Goal: Navigation & Orientation: Understand site structure

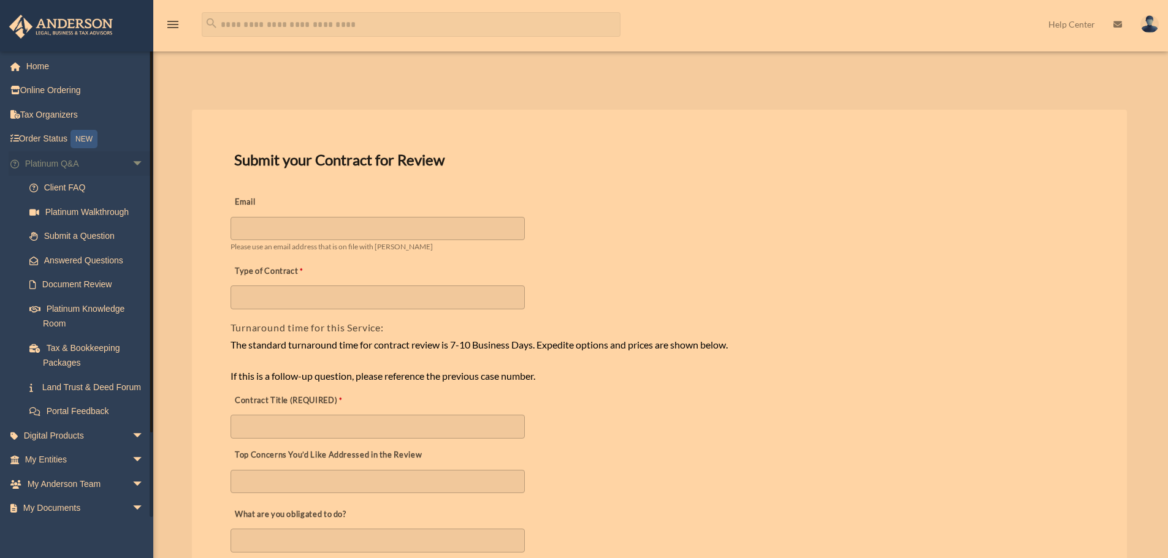
click at [132, 162] on span "arrow_drop_down" at bounding box center [144, 163] width 25 height 25
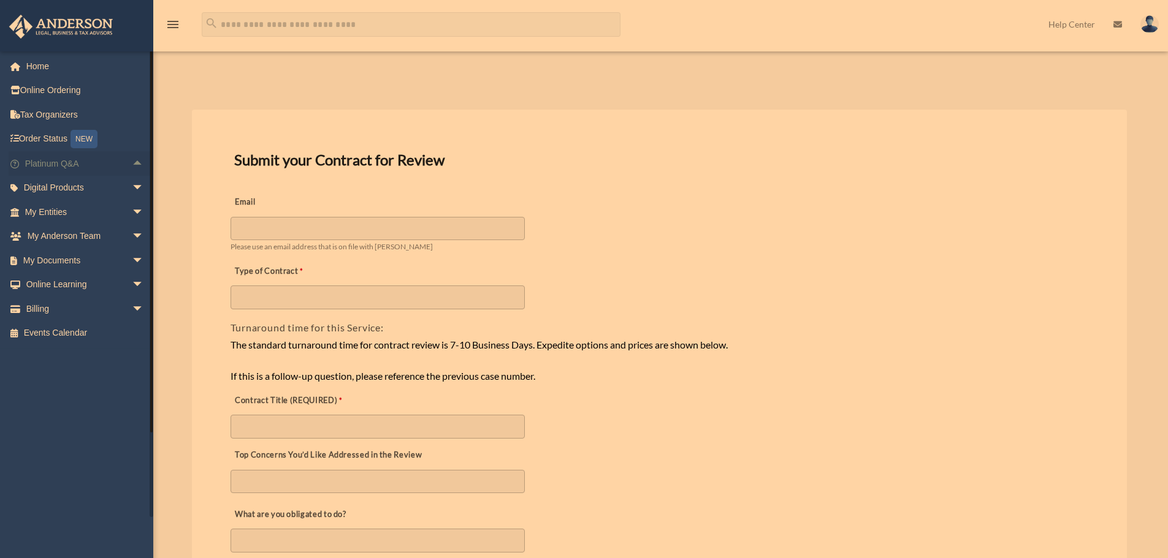
click at [132, 162] on span "arrow_drop_up" at bounding box center [144, 163] width 25 height 25
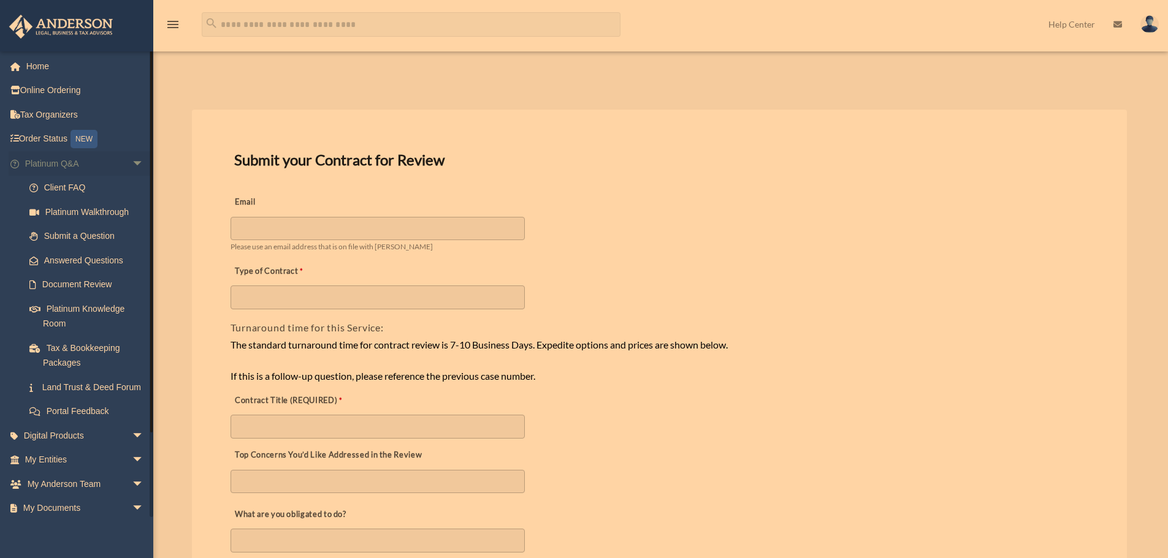
click at [132, 164] on span "arrow_drop_down" at bounding box center [144, 163] width 25 height 25
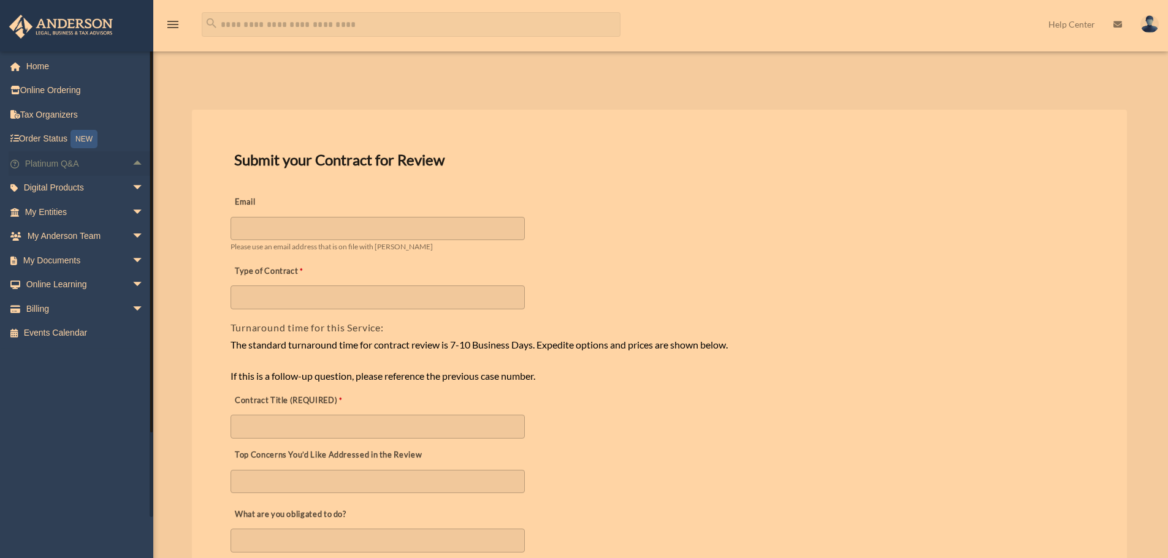
click at [132, 164] on span "arrow_drop_up" at bounding box center [144, 163] width 25 height 25
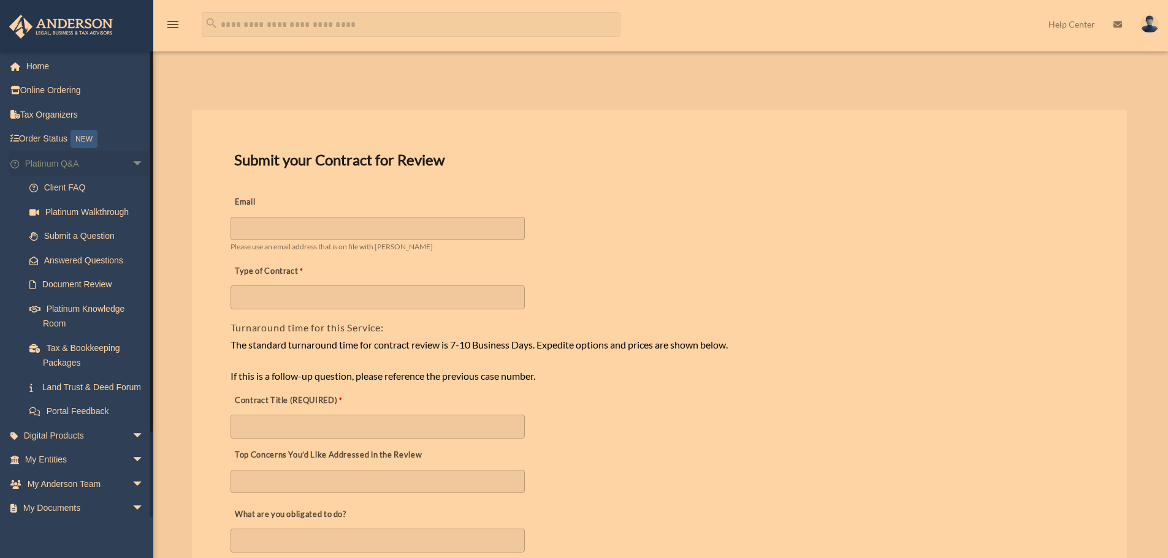
click at [132, 164] on span "arrow_drop_down" at bounding box center [144, 163] width 25 height 25
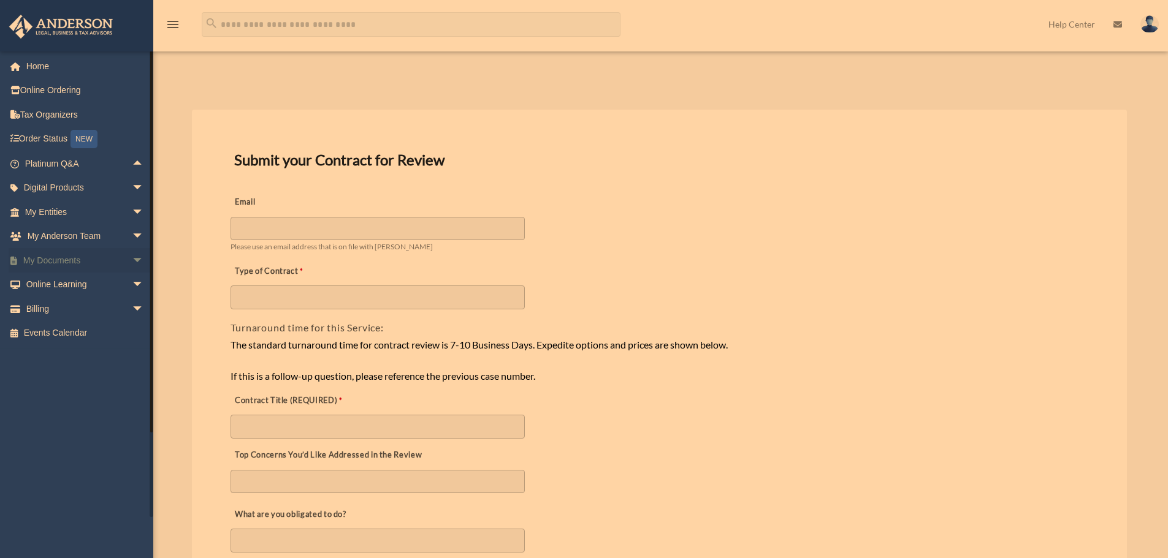
click at [132, 259] on span "arrow_drop_down" at bounding box center [144, 260] width 25 height 25
click at [132, 265] on span "arrow_drop_up" at bounding box center [144, 260] width 25 height 25
click at [134, 165] on span "arrow_drop_up" at bounding box center [144, 163] width 25 height 25
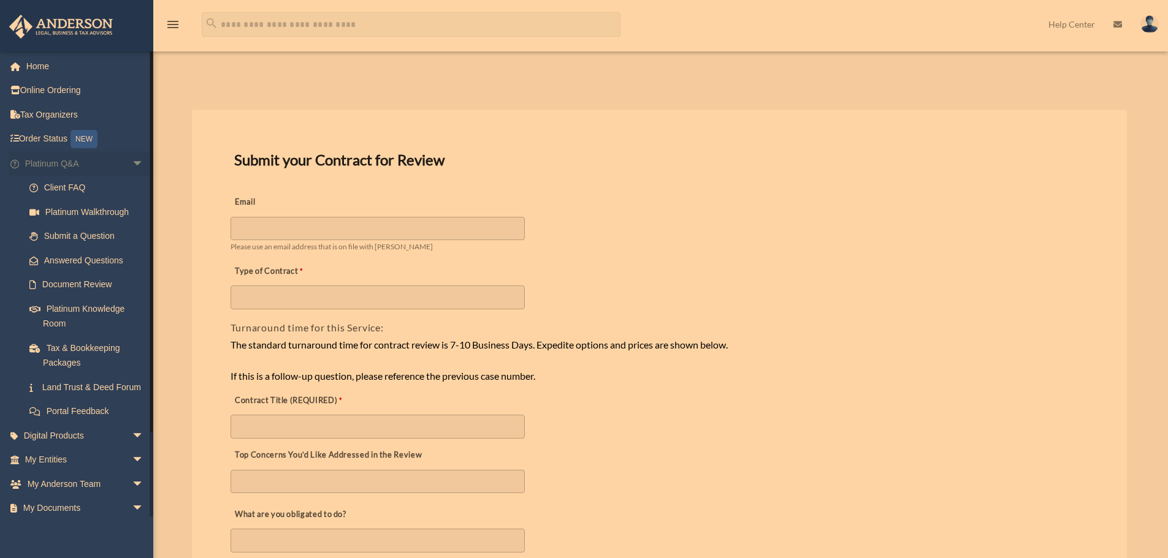
click at [132, 163] on span "arrow_drop_down" at bounding box center [144, 163] width 25 height 25
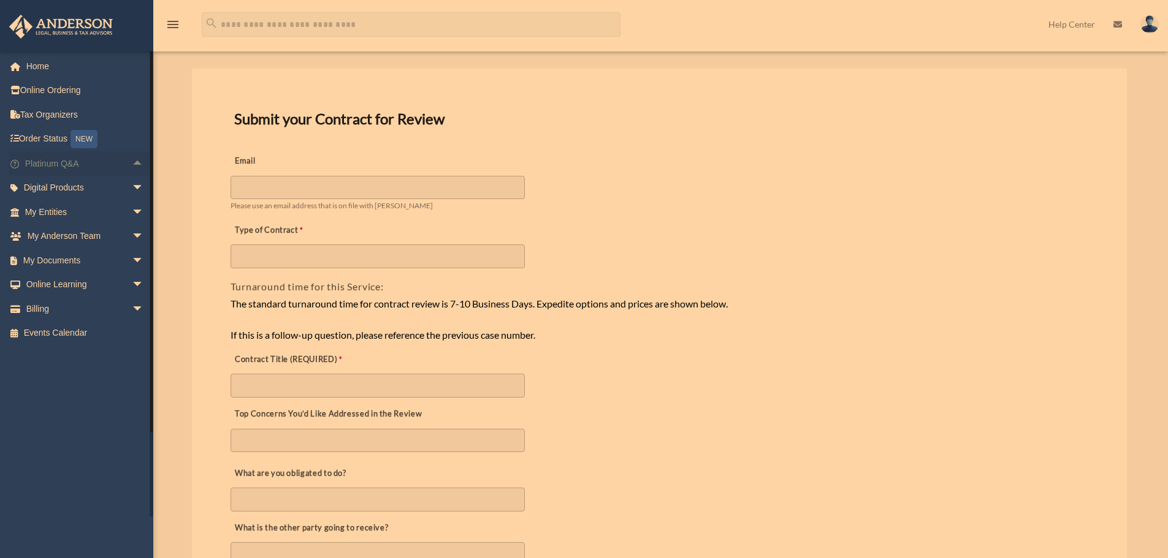
scroll to position [61, 0]
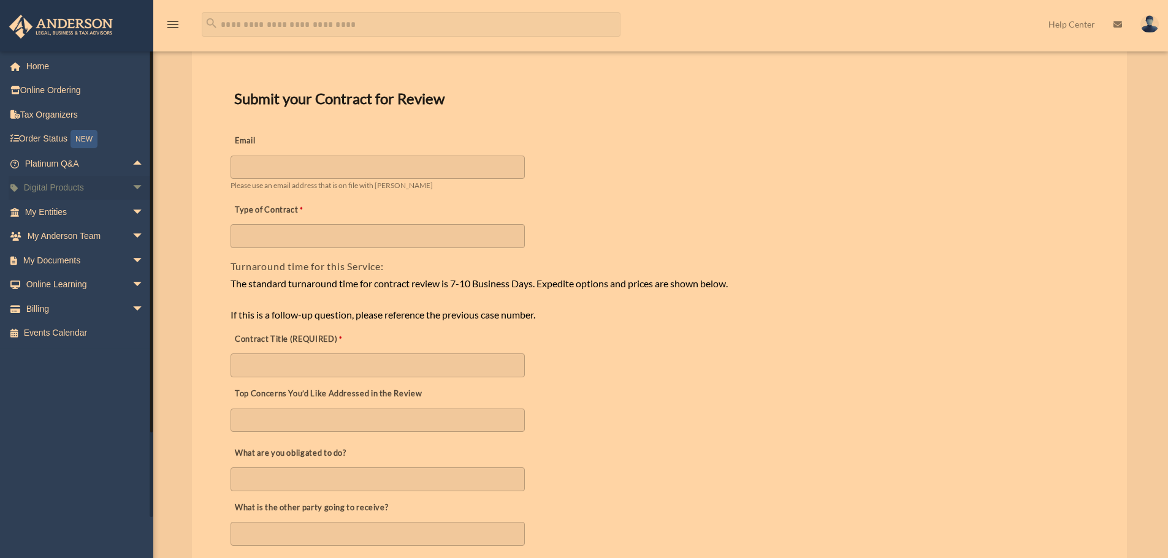
click at [132, 189] on span "arrow_drop_down" at bounding box center [144, 188] width 25 height 25
